Goal: Information Seeking & Learning: Learn about a topic

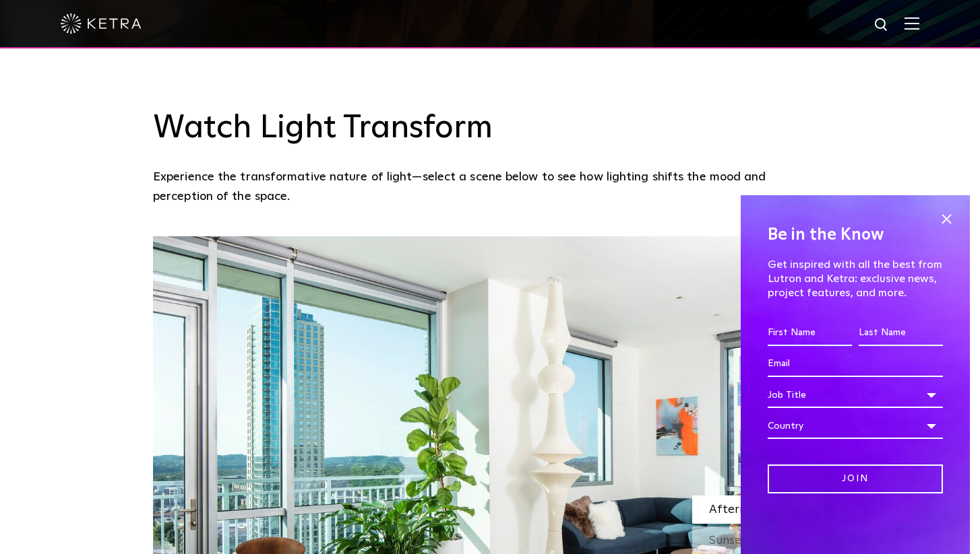
scroll to position [1029, 0]
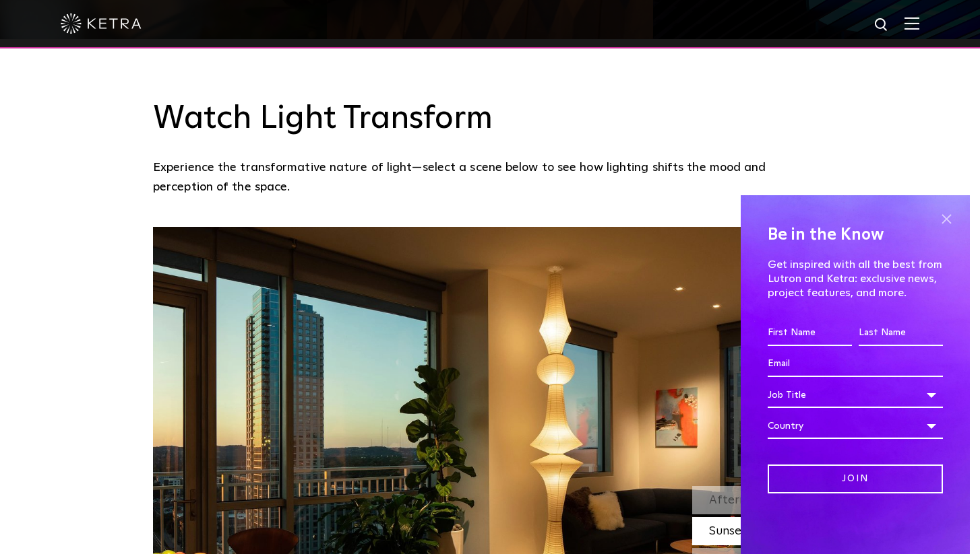
click at [946, 216] on span at bounding box center [946, 219] width 20 height 20
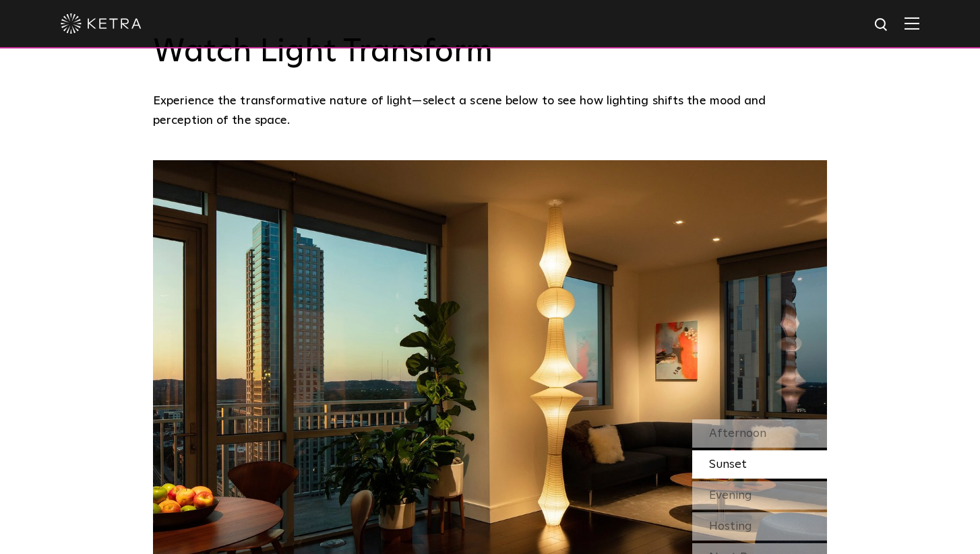
scroll to position [1134, 0]
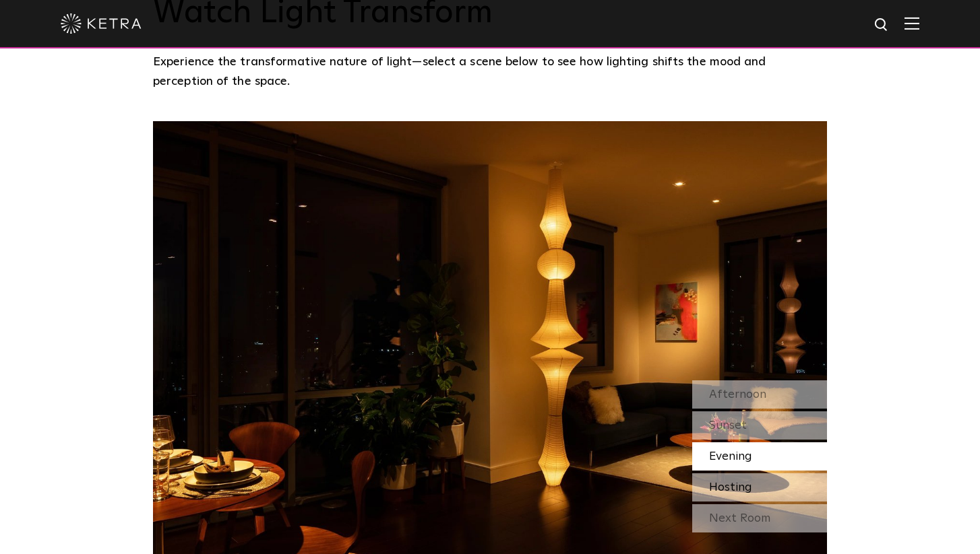
click at [771, 474] on div "Hosting" at bounding box center [759, 488] width 135 height 28
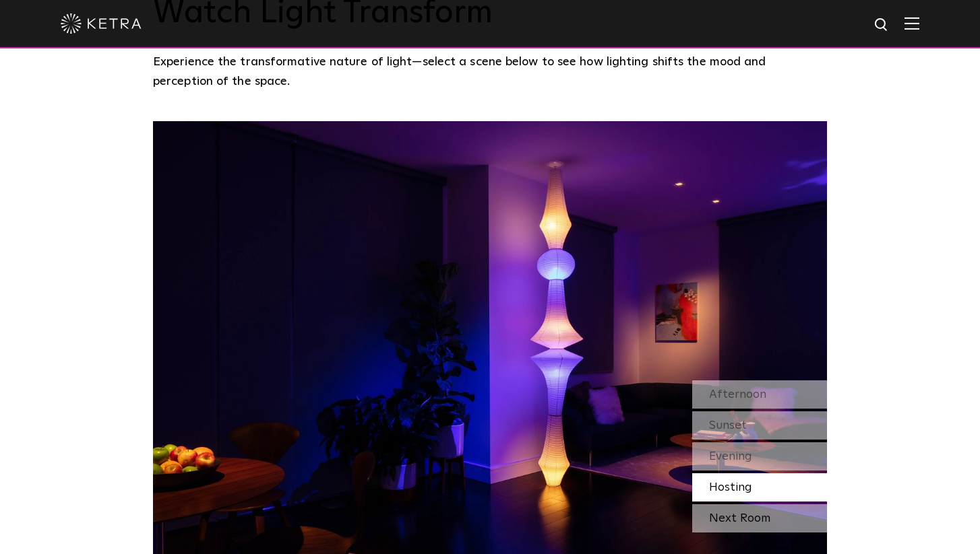
click at [765, 505] on div "Next Room" at bounding box center [759, 519] width 135 height 28
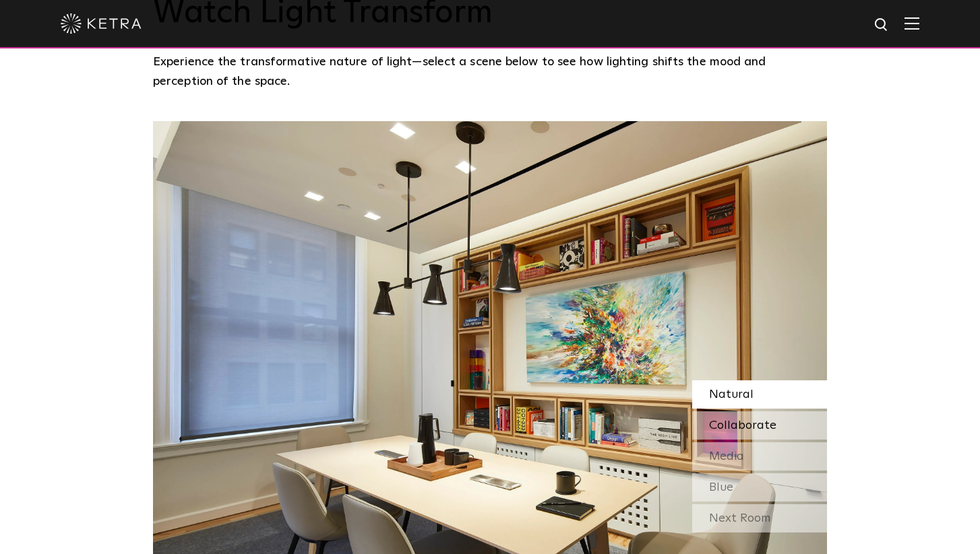
click at [757, 420] on span "Collaborate" at bounding box center [742, 426] width 67 height 12
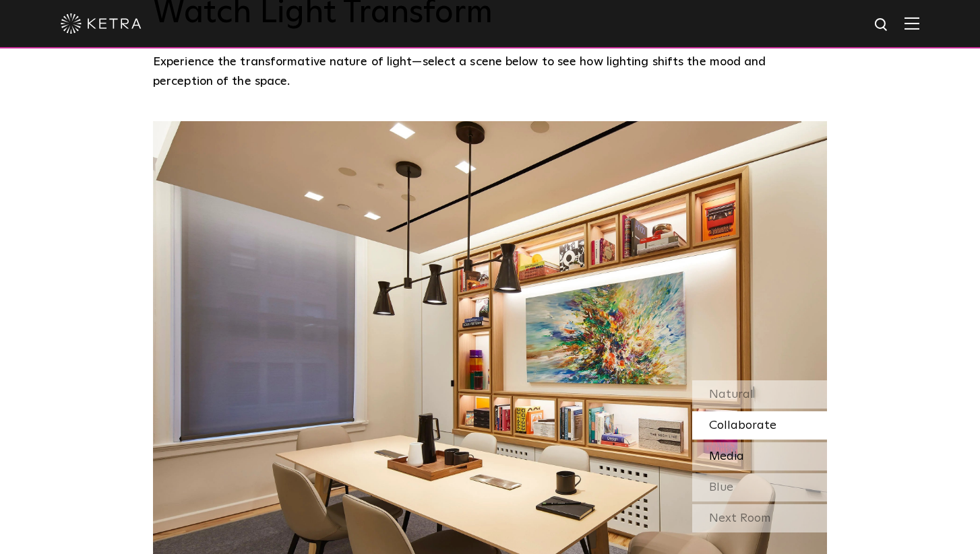
click at [755, 443] on div "Media" at bounding box center [759, 457] width 135 height 28
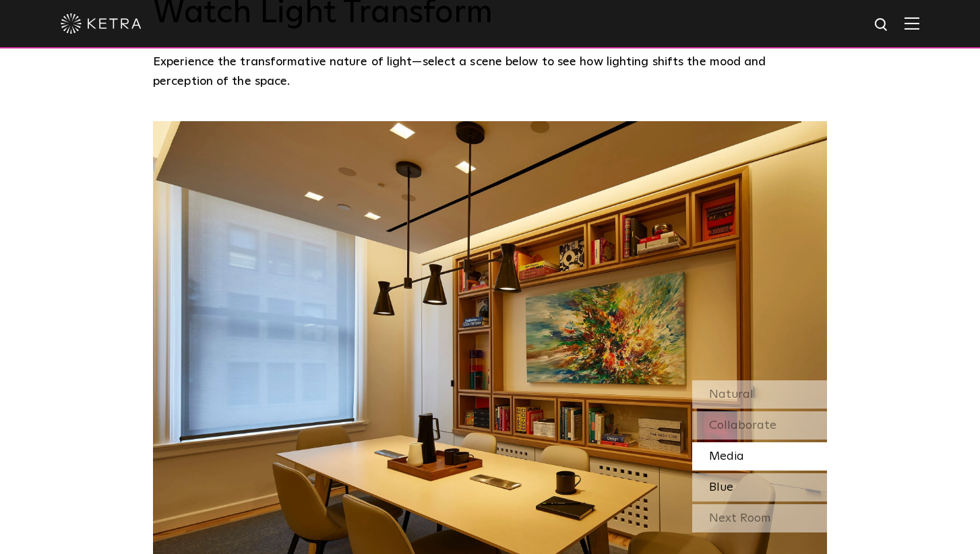
click at [755, 474] on div "Blue" at bounding box center [759, 488] width 135 height 28
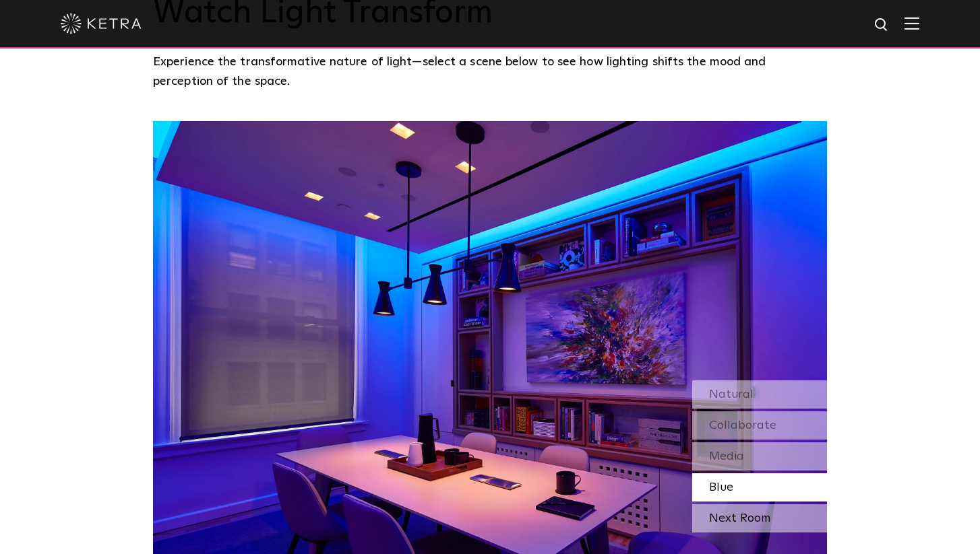
click at [755, 505] on div "Next Room" at bounding box center [759, 519] width 135 height 28
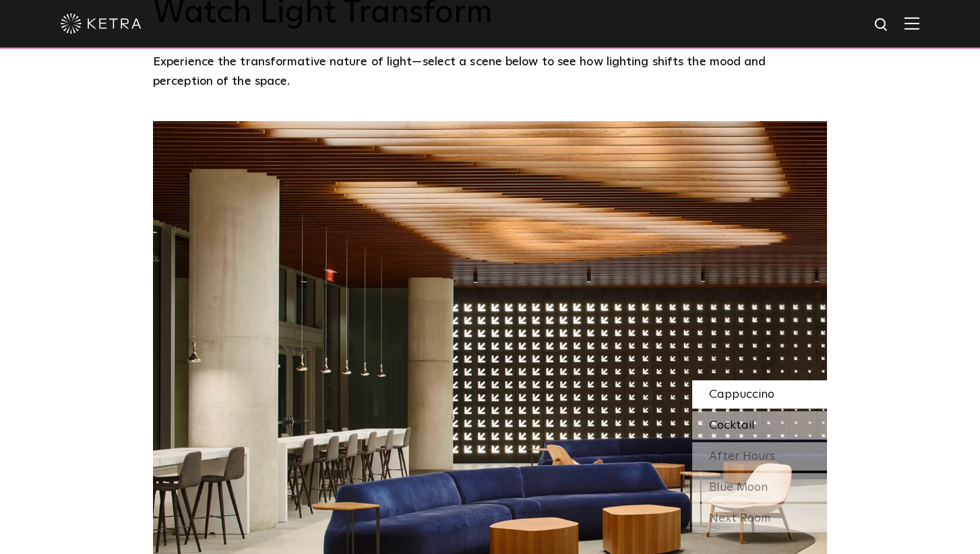
click at [760, 412] on div "Cocktail" at bounding box center [759, 426] width 135 height 28
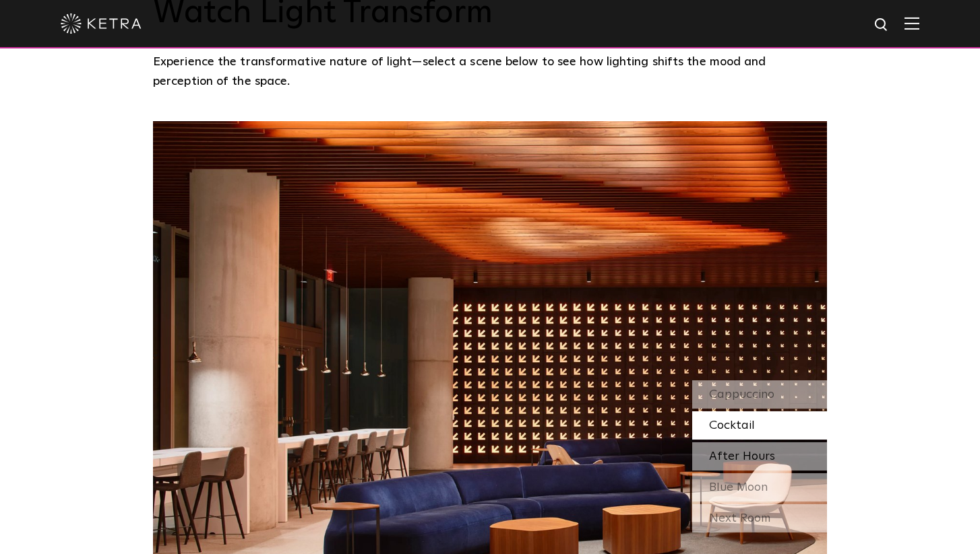
click at [755, 443] on div "After Hours" at bounding box center [759, 457] width 135 height 28
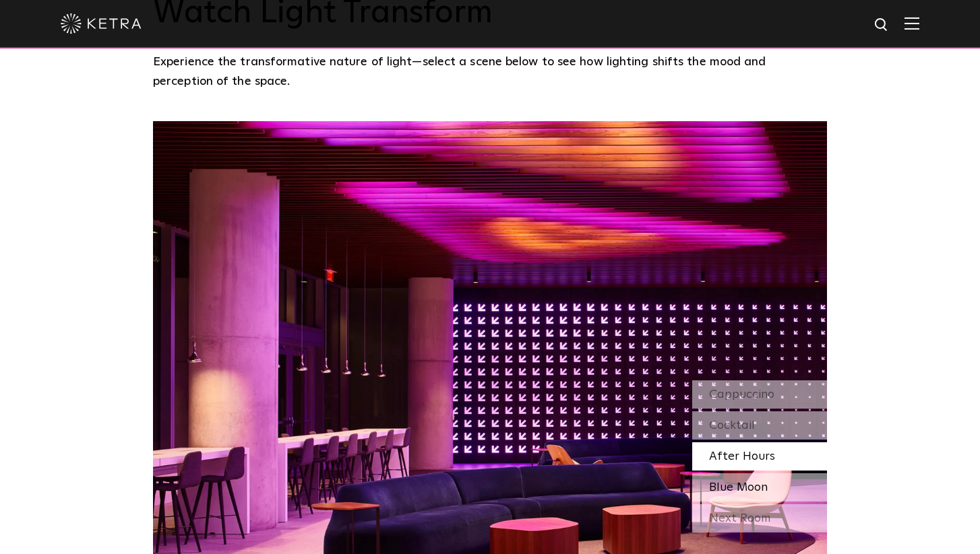
click at [765, 482] on span "Blue Moon" at bounding box center [738, 488] width 59 height 12
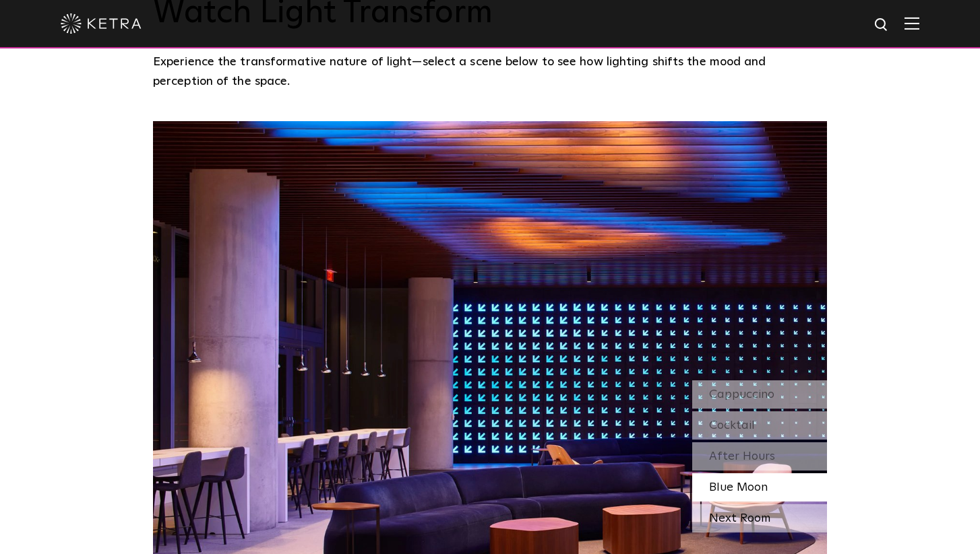
click at [765, 505] on div "Next Room" at bounding box center [759, 519] width 135 height 28
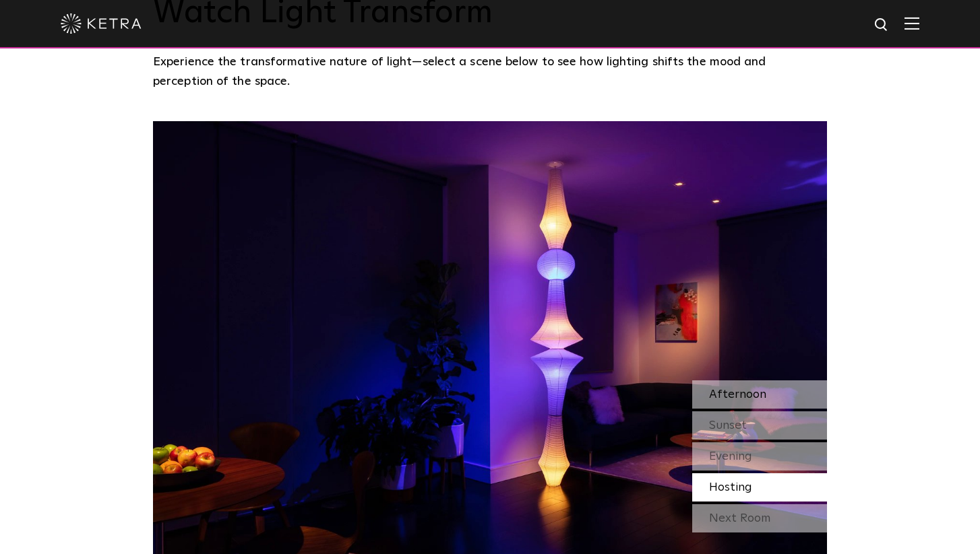
click at [790, 381] on div "Afternoon" at bounding box center [759, 395] width 135 height 28
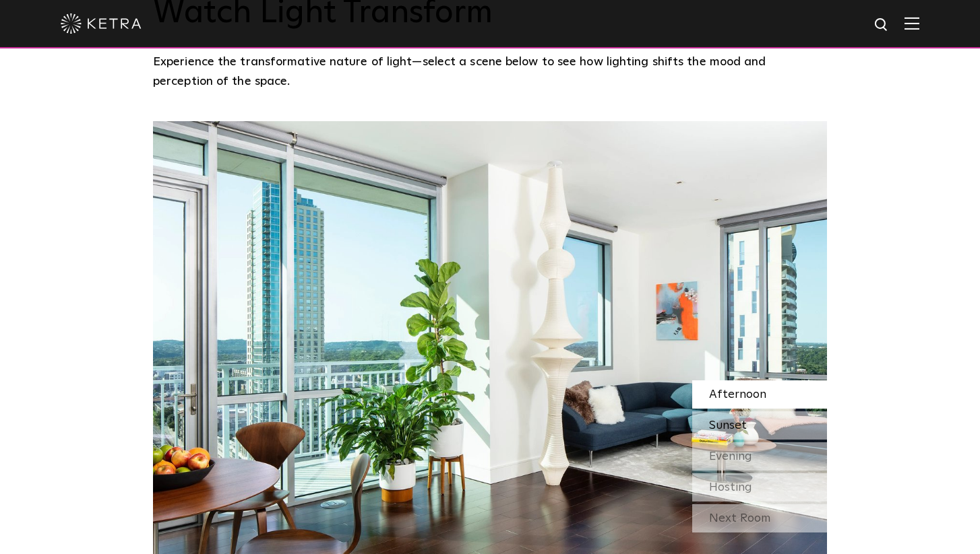
click at [776, 412] on div "Sunset" at bounding box center [759, 426] width 135 height 28
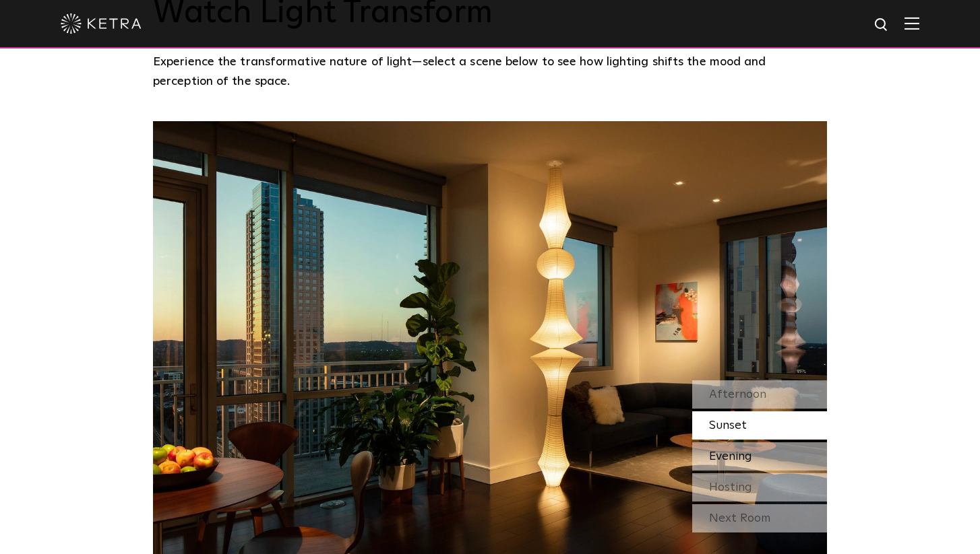
click at [783, 443] on div "Evening" at bounding box center [759, 457] width 135 height 28
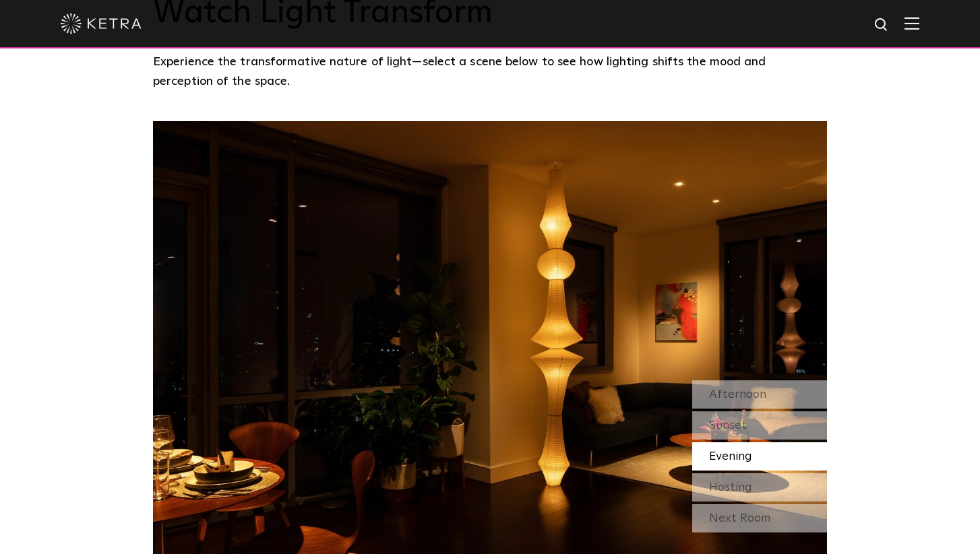
click at [780, 433] on div "Afternoon Sunset Evening Hosting" at bounding box center [759, 441] width 135 height 121
click at [779, 474] on div "Hosting" at bounding box center [759, 488] width 135 height 28
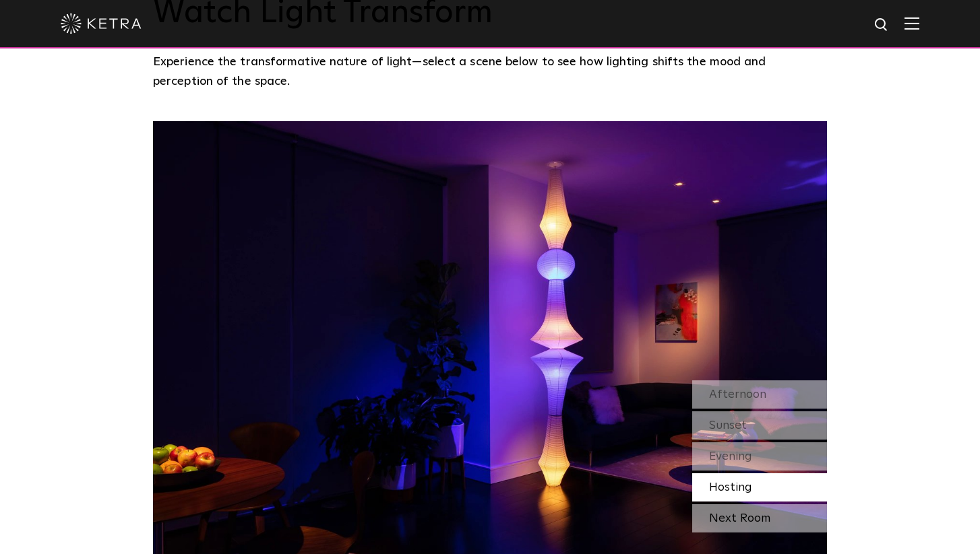
click at [781, 505] on div "Next Room" at bounding box center [759, 519] width 135 height 28
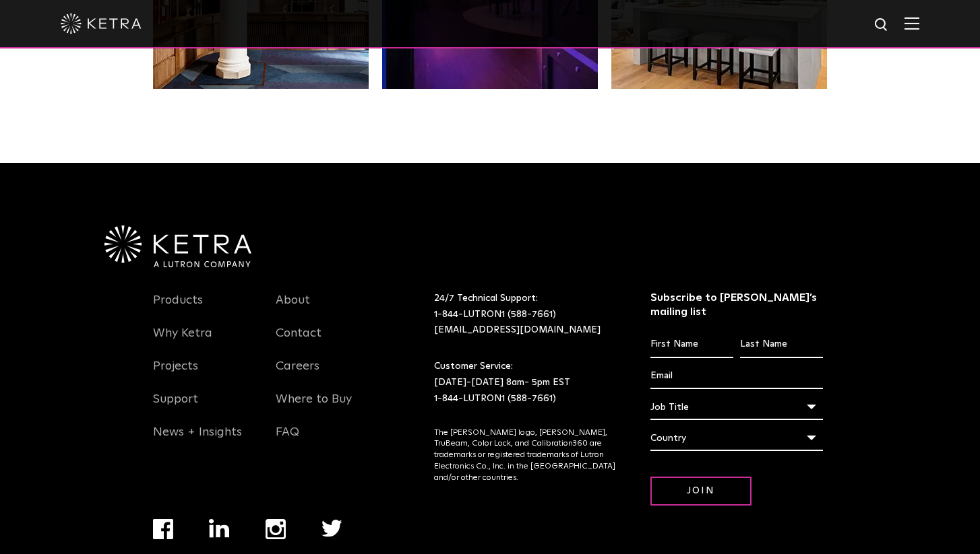
scroll to position [2830, 0]
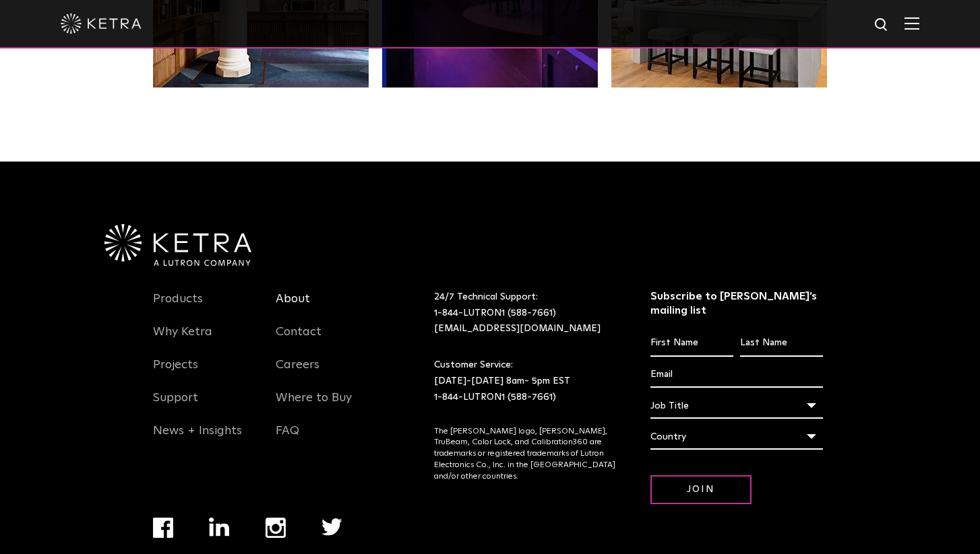
click at [284, 292] on link "About" at bounding box center [293, 307] width 34 height 31
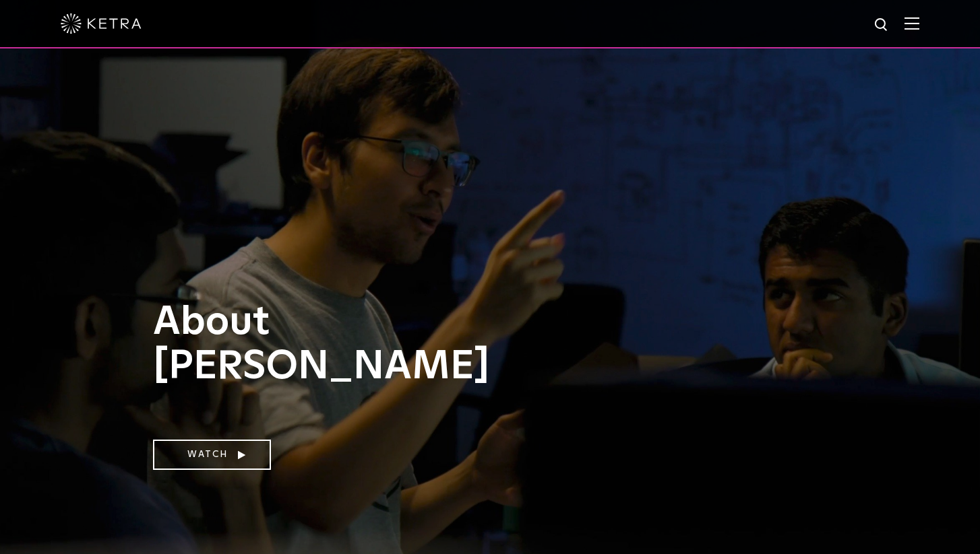
click at [904, 24] on img at bounding box center [911, 23] width 15 height 13
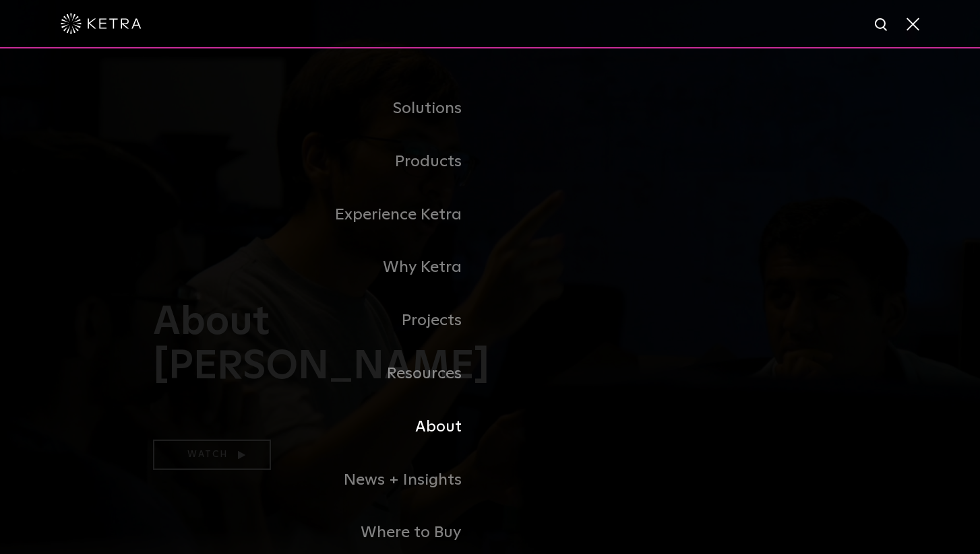
click at [443, 421] on link "About" at bounding box center [321, 427] width 337 height 53
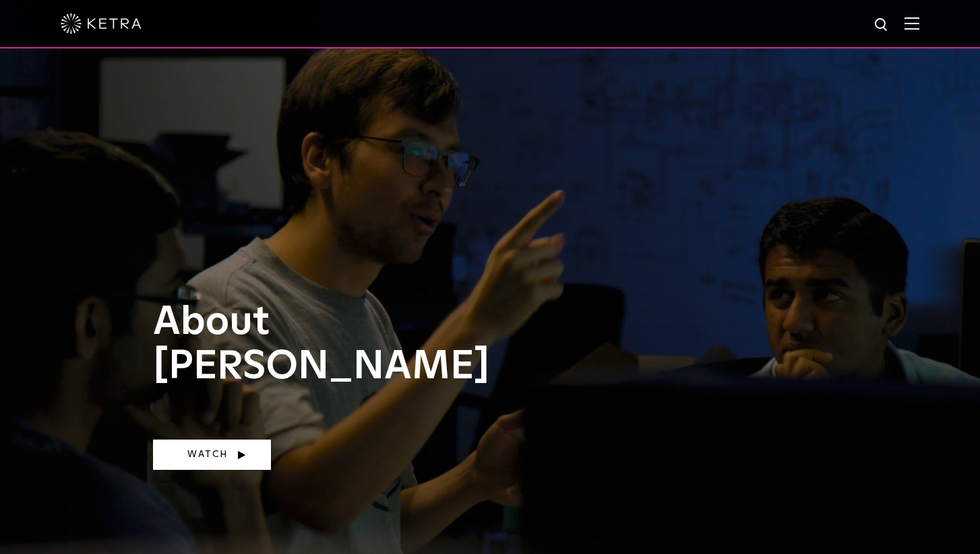
click at [267, 448] on link "Watch" at bounding box center [212, 455] width 118 height 30
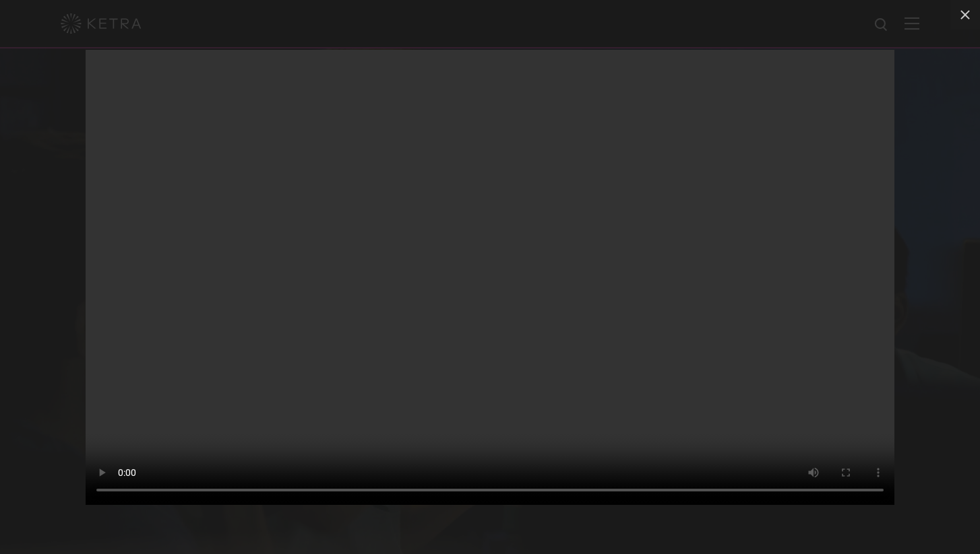
click at [953, 61] on div "Your browser doesn't support HTML5 video" at bounding box center [490, 277] width 980 height 554
